Goal: Navigation & Orientation: Find specific page/section

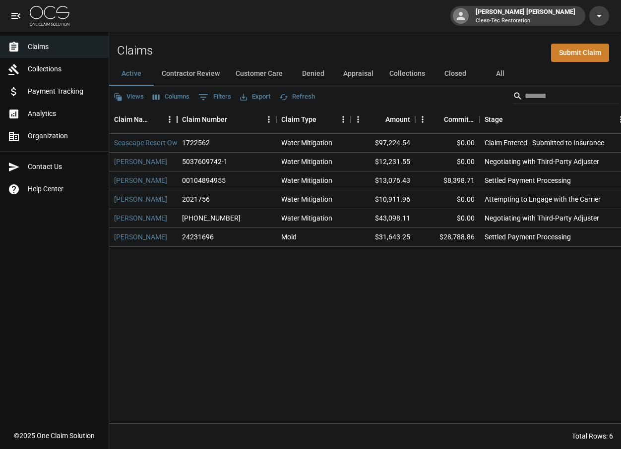
drag, startPoint x: 233, startPoint y: 118, endPoint x: 177, endPoint y: 118, distance: 56.1
click at [177, 118] on div "Claim Name" at bounding box center [177, 120] width 12 height 28
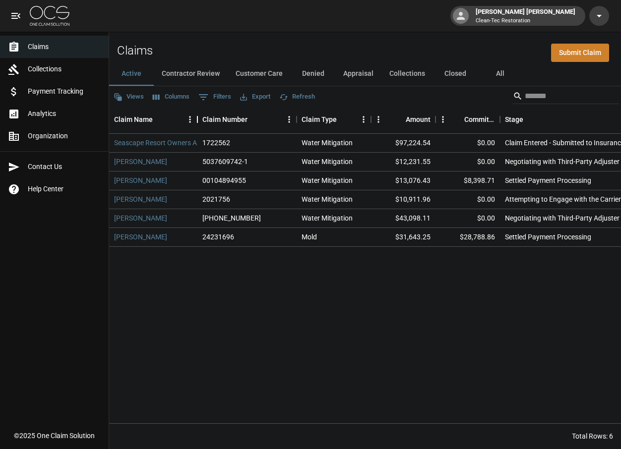
drag, startPoint x: 177, startPoint y: 119, endPoint x: 196, endPoint y: 122, distance: 19.6
click at [196, 122] on div "Claim Name" at bounding box center [197, 120] width 12 height 28
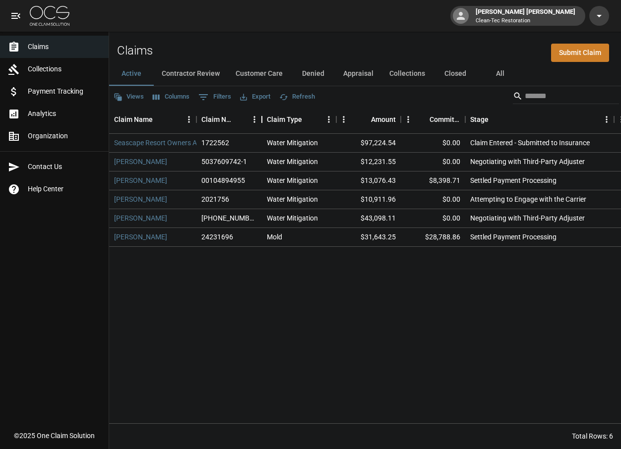
drag, startPoint x: 295, startPoint y: 120, endPoint x: 261, endPoint y: 120, distance: 33.7
click at [261, 120] on div "Claim Number" at bounding box center [262, 120] width 12 height 28
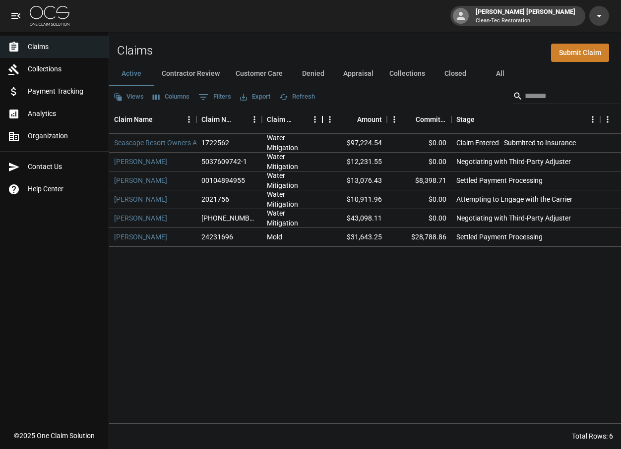
drag, startPoint x: 336, startPoint y: 119, endPoint x: 322, endPoint y: 120, distance: 13.9
click at [322, 120] on div "Claim Type" at bounding box center [322, 120] width 12 height 28
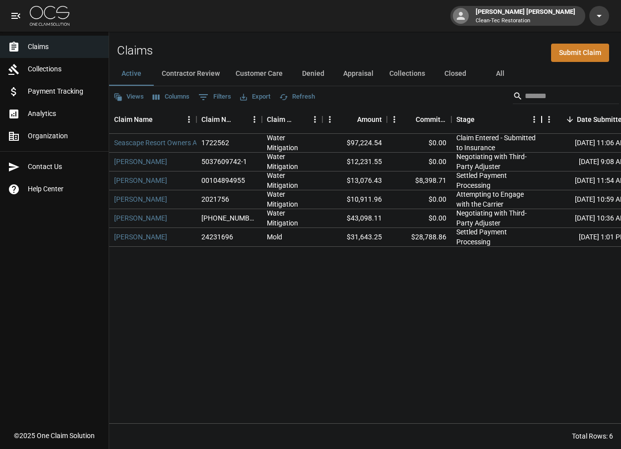
drag, startPoint x: 600, startPoint y: 119, endPoint x: 541, endPoint y: 119, distance: 58.5
click at [541, 119] on div "Stage" at bounding box center [542, 120] width 12 height 28
drag, startPoint x: 545, startPoint y: 120, endPoint x: 536, endPoint y: 118, distance: 9.3
click at [536, 118] on div "Stage" at bounding box center [533, 120] width 12 height 28
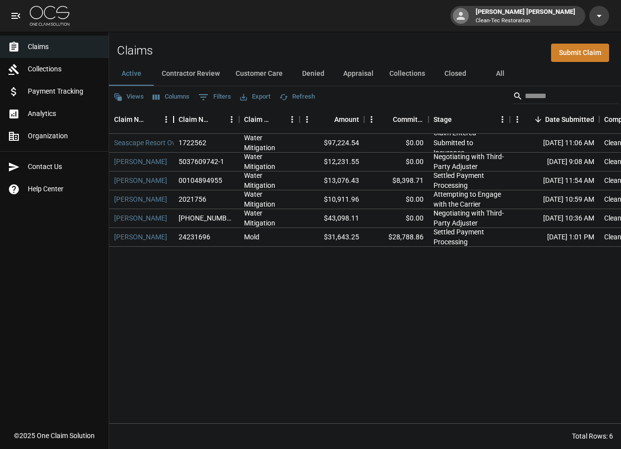
drag, startPoint x: 197, startPoint y: 119, endPoint x: 174, endPoint y: 117, distance: 22.9
click at [174, 117] on div "Claim Name" at bounding box center [174, 120] width 12 height 28
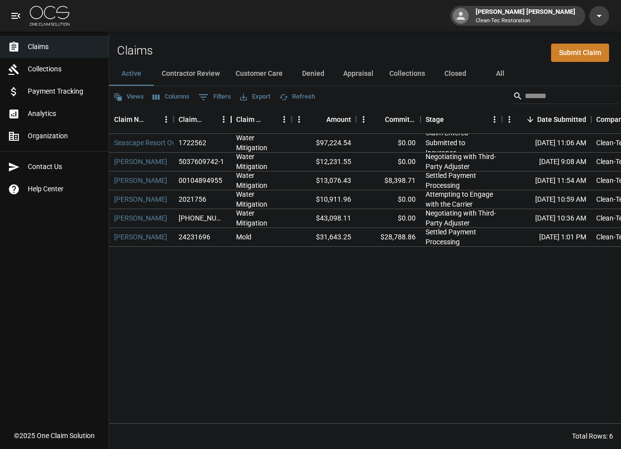
drag, startPoint x: 240, startPoint y: 121, endPoint x: 234, endPoint y: 119, distance: 5.8
click at [232, 120] on div "Claim Number" at bounding box center [231, 120] width 12 height 28
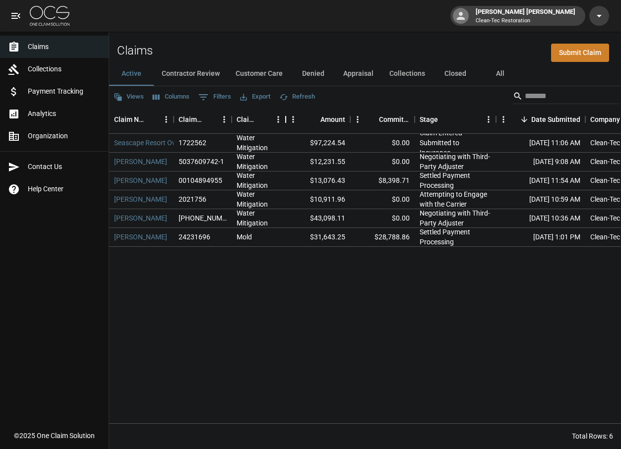
drag, startPoint x: 293, startPoint y: 119, endPoint x: 286, endPoint y: 119, distance: 6.4
click at [286, 119] on div "Claim Type" at bounding box center [286, 120] width 12 height 28
click at [497, 120] on div "Stage" at bounding box center [497, 120] width 12 height 28
